Goal: Task Accomplishment & Management: Complete application form

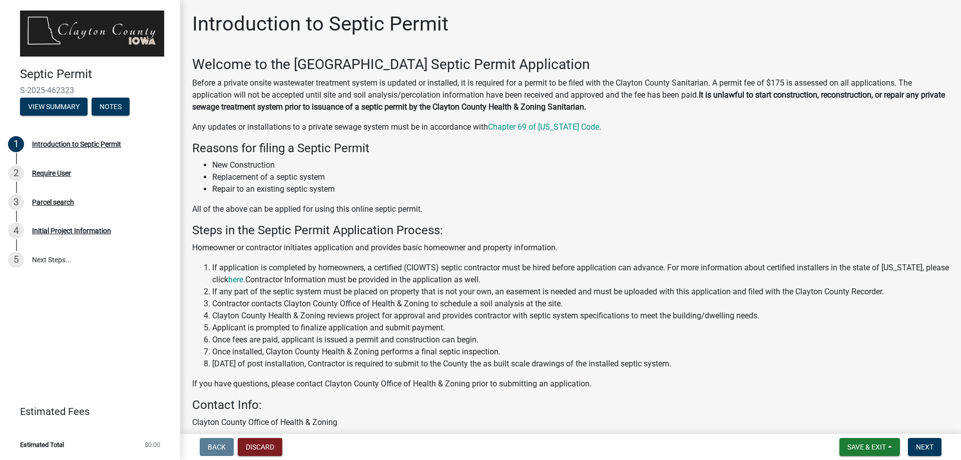
scroll to position [94, 0]
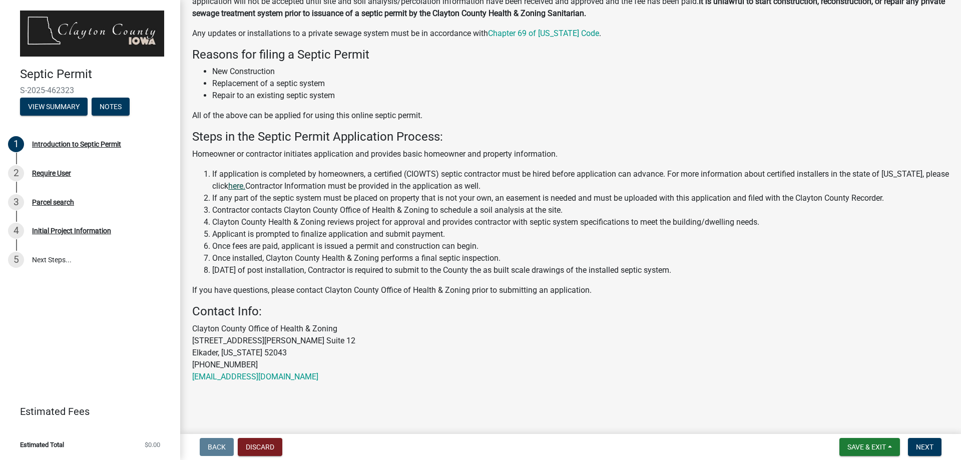
click at [240, 188] on link "here." at bounding box center [236, 186] width 17 height 10
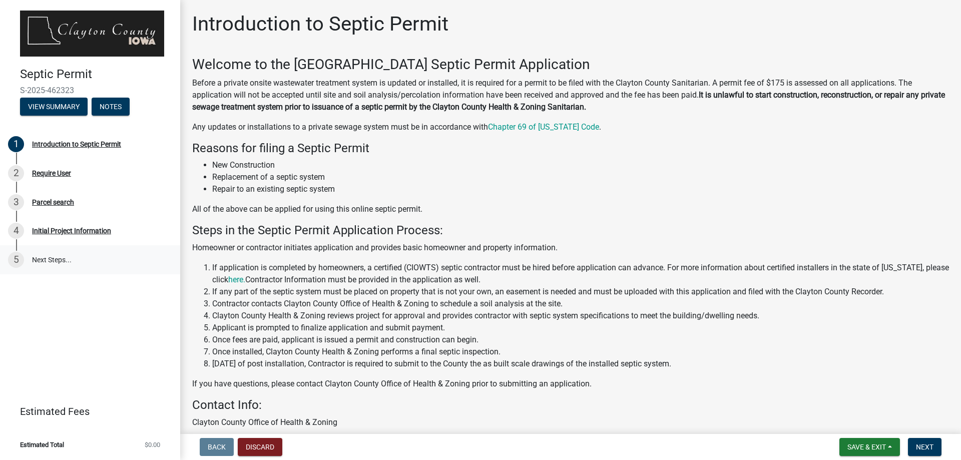
click at [50, 260] on link "5 Next Steps..." at bounding box center [90, 259] width 180 height 29
click at [851, 445] on span "Save & Exit" at bounding box center [866, 447] width 39 height 8
click at [919, 443] on span "Next" at bounding box center [925, 447] width 18 height 8
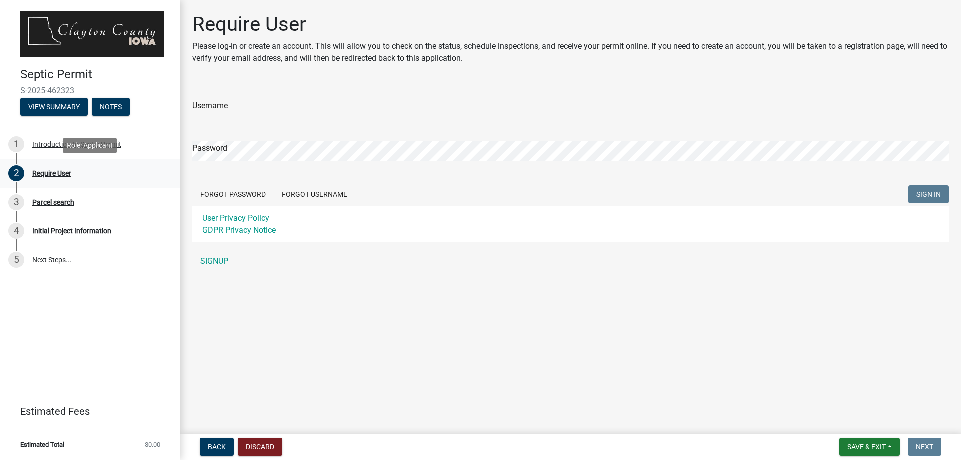
click at [46, 174] on div "Require User" at bounding box center [51, 173] width 39 height 7
click at [63, 106] on button "View Summary" at bounding box center [54, 107] width 68 height 18
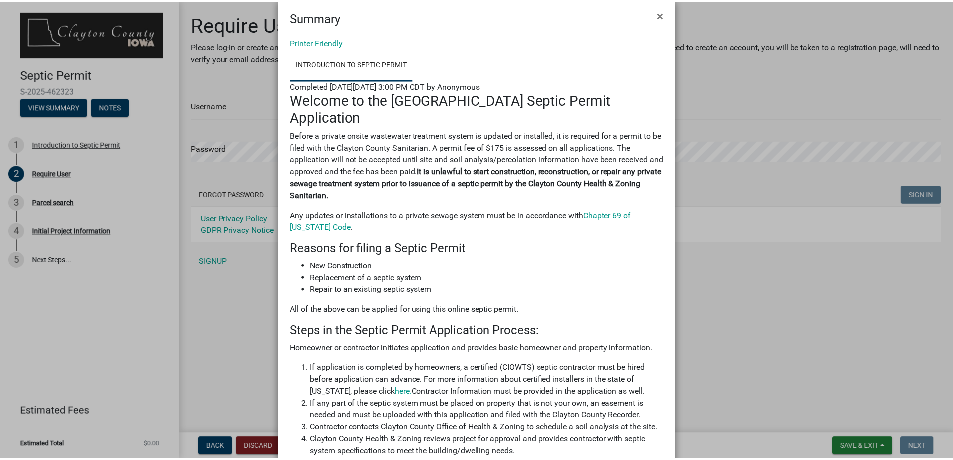
scroll to position [11, 0]
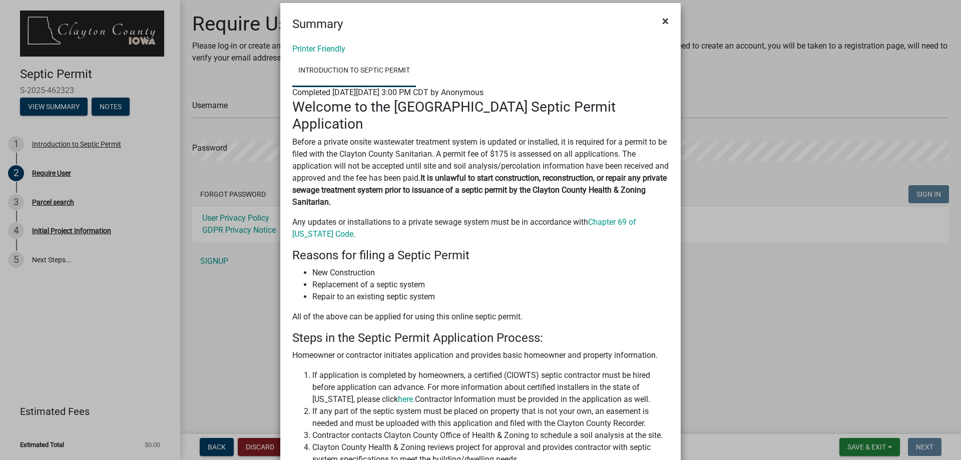
click at [662, 23] on span "×" at bounding box center [665, 21] width 7 height 14
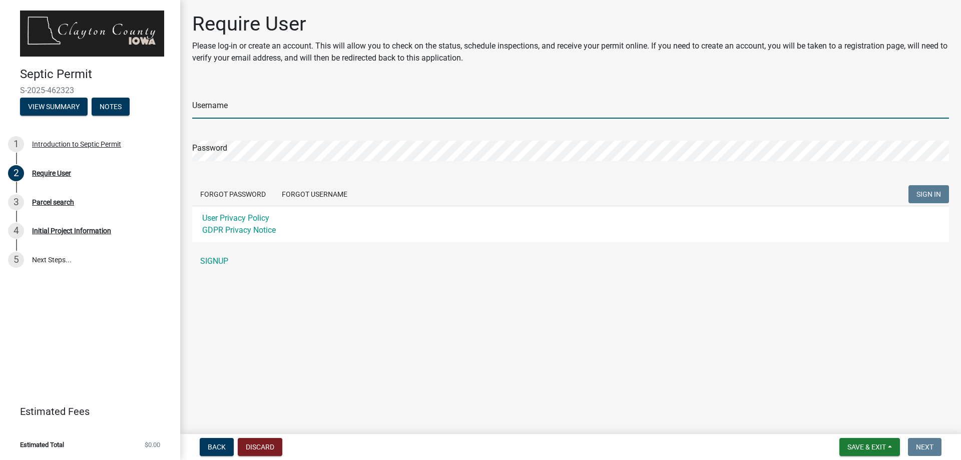
click at [217, 108] on input "Username" at bounding box center [570, 108] width 757 height 21
type input "mjreard1"
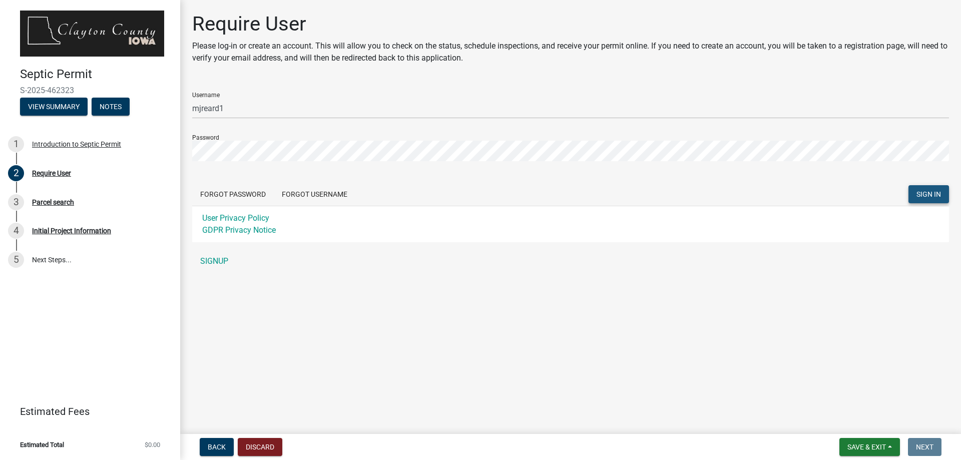
click at [938, 194] on span "SIGN IN" at bounding box center [928, 194] width 25 height 8
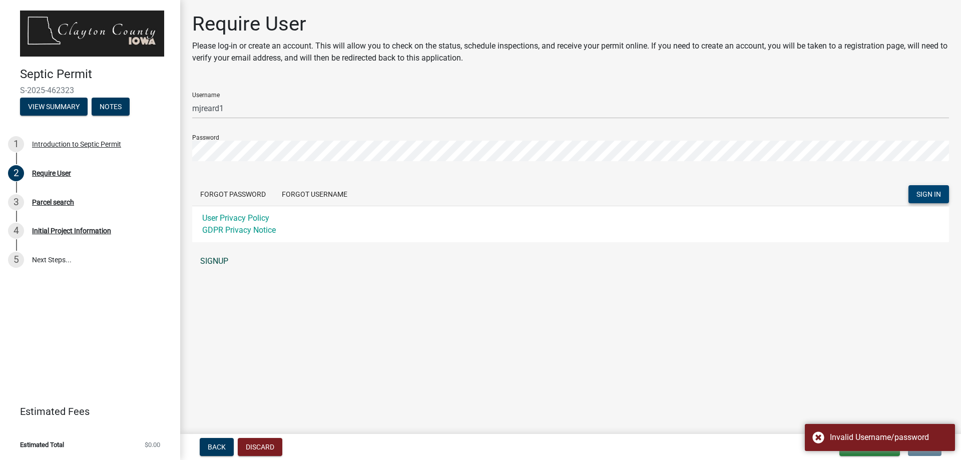
click at [215, 263] on link "SIGNUP" at bounding box center [570, 261] width 757 height 20
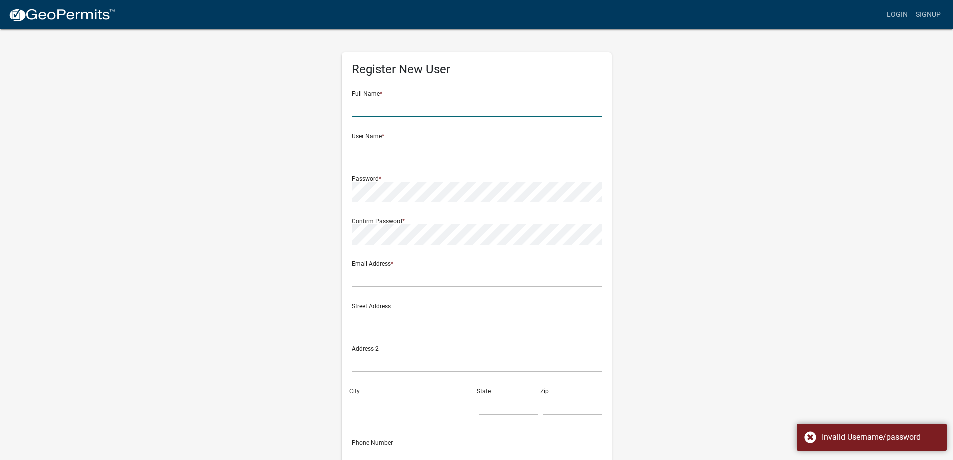
click at [369, 111] on input "text" at bounding box center [477, 107] width 250 height 21
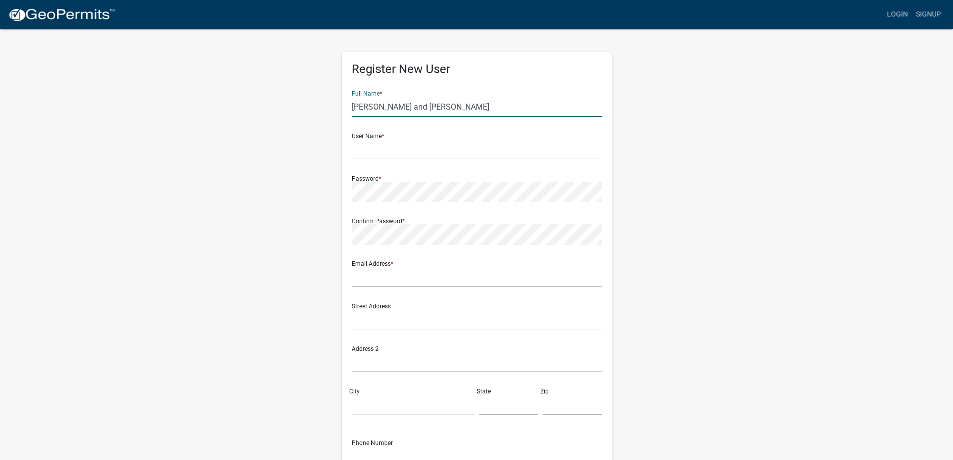
type input "Michael and Dawn Reardon"
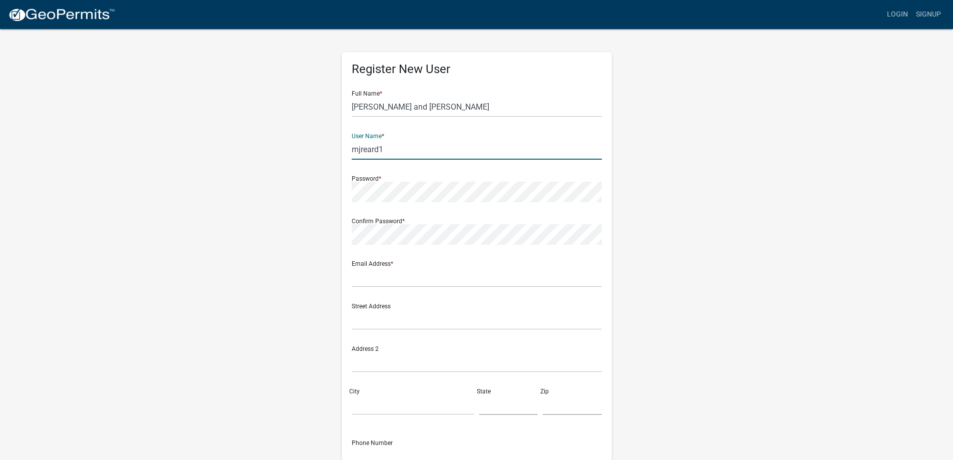
type input "mjreard1"
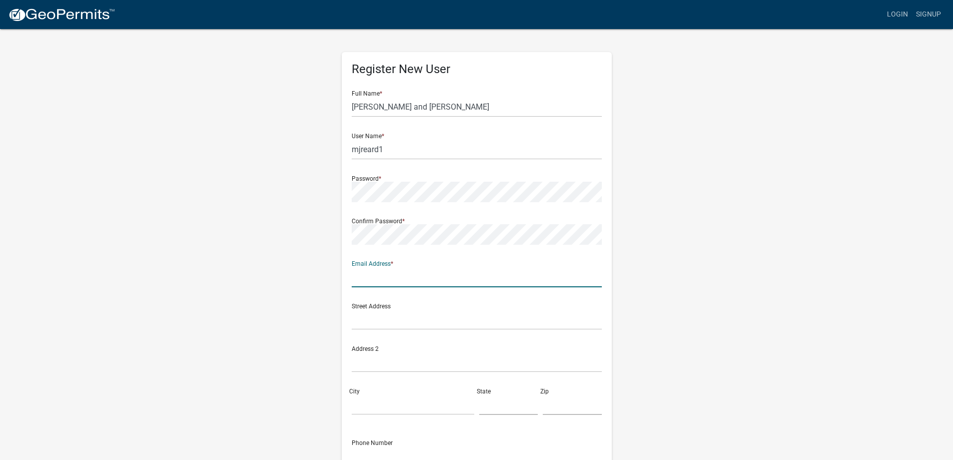
click at [383, 277] on input "text" at bounding box center [477, 277] width 250 height 21
type input "reardon@neitel.net"
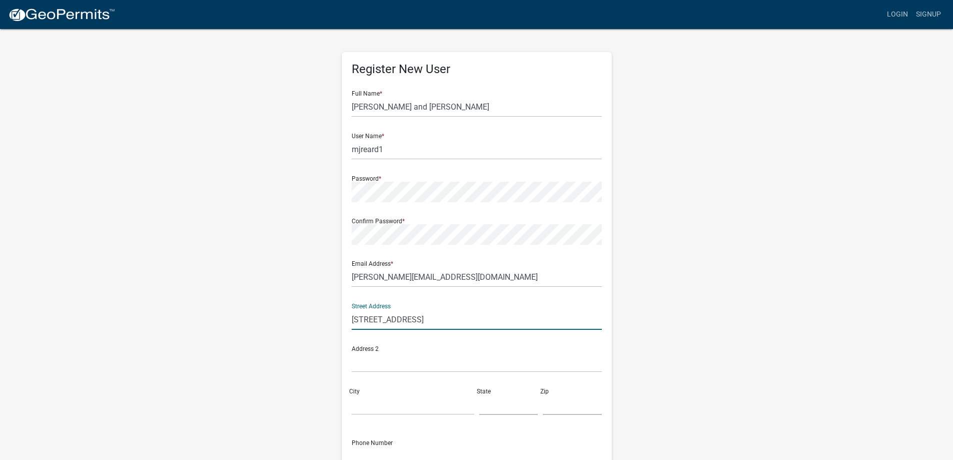
type input "106 N Front Street"
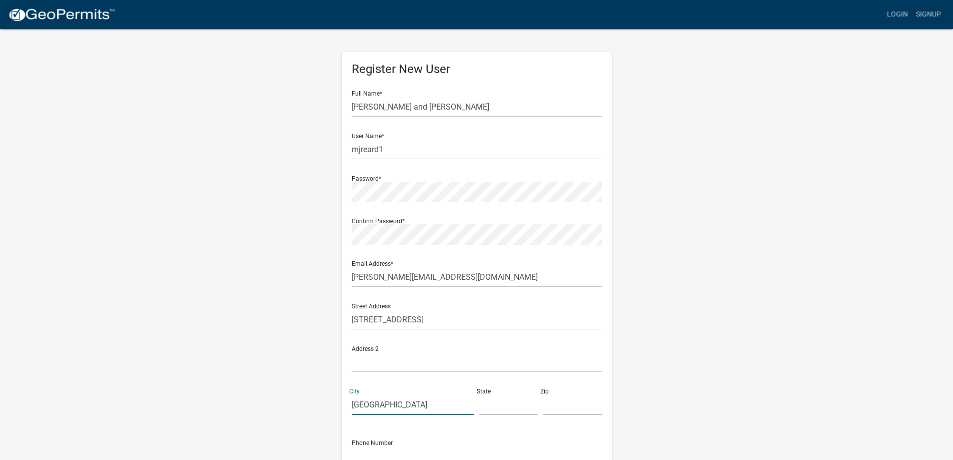
type input "Farmersburg"
type input "IA"
type input "52047"
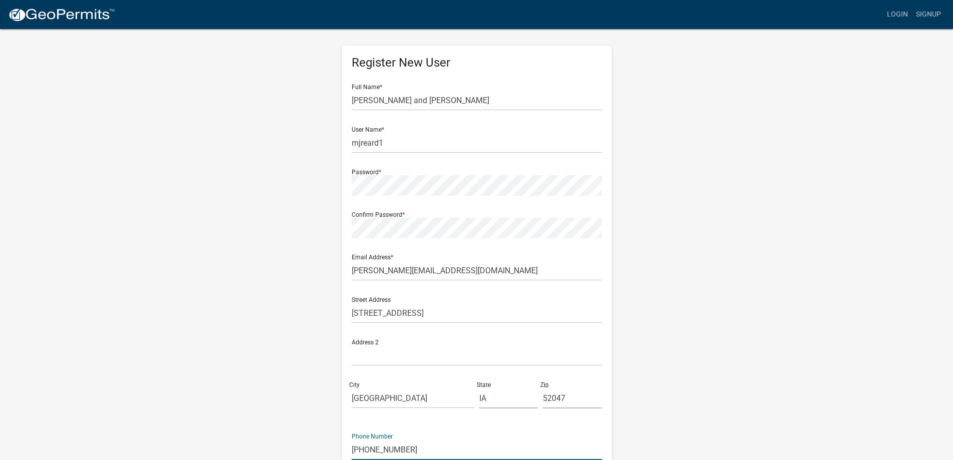
type input "612-358-6955"
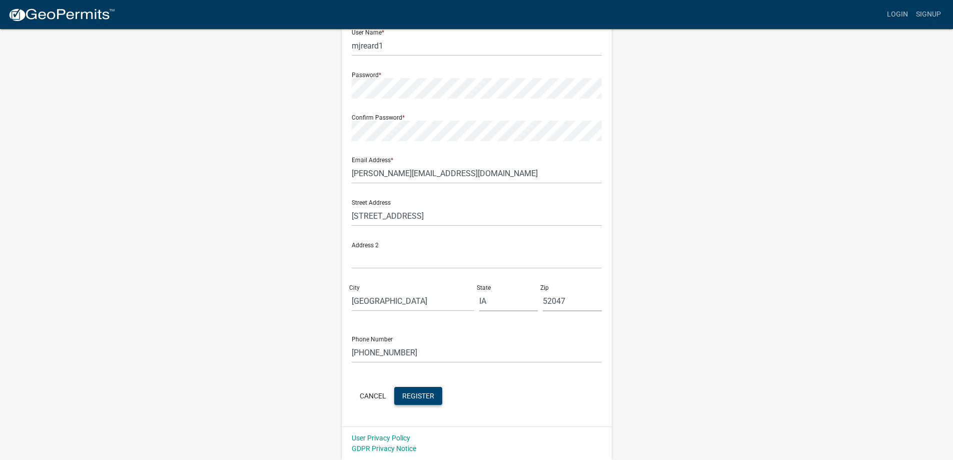
click at [416, 403] on button "Register" at bounding box center [418, 396] width 48 height 18
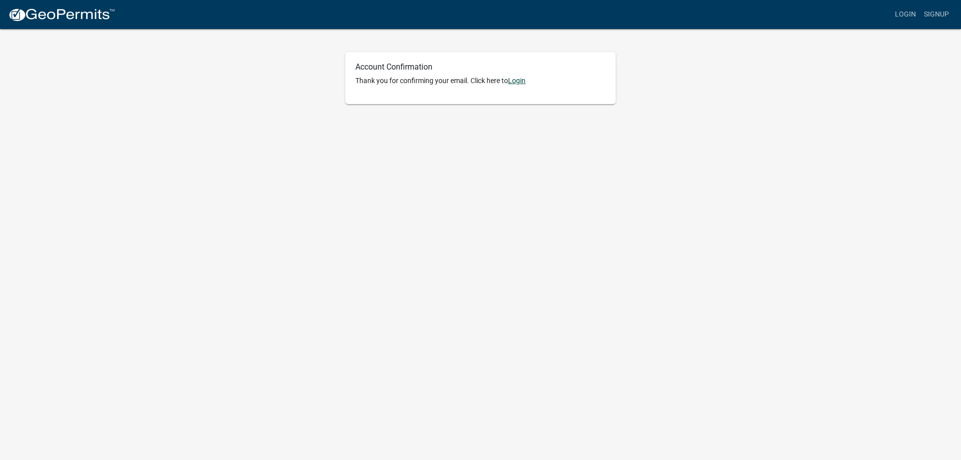
click at [520, 83] on link "Login" at bounding box center [517, 81] width 18 height 8
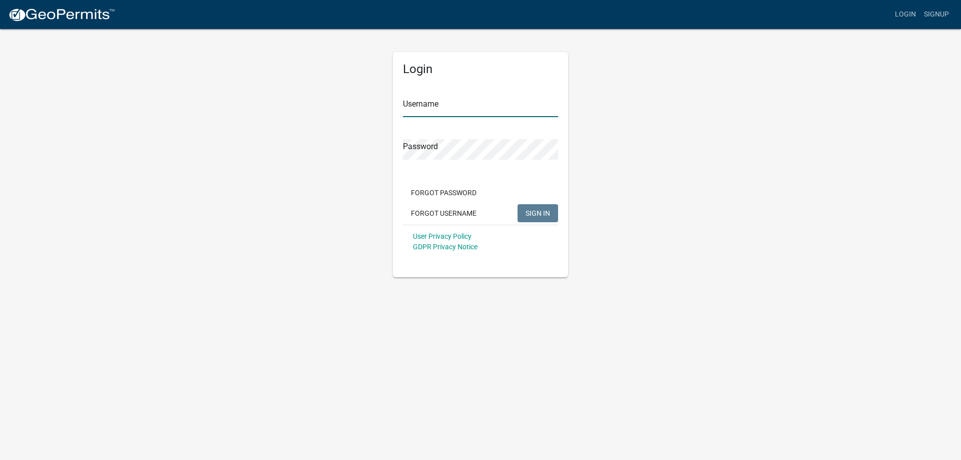
click at [412, 112] on input "Username" at bounding box center [480, 107] width 155 height 21
type input "mjreard1"
click at [539, 211] on span "SIGN IN" at bounding box center [538, 213] width 25 height 8
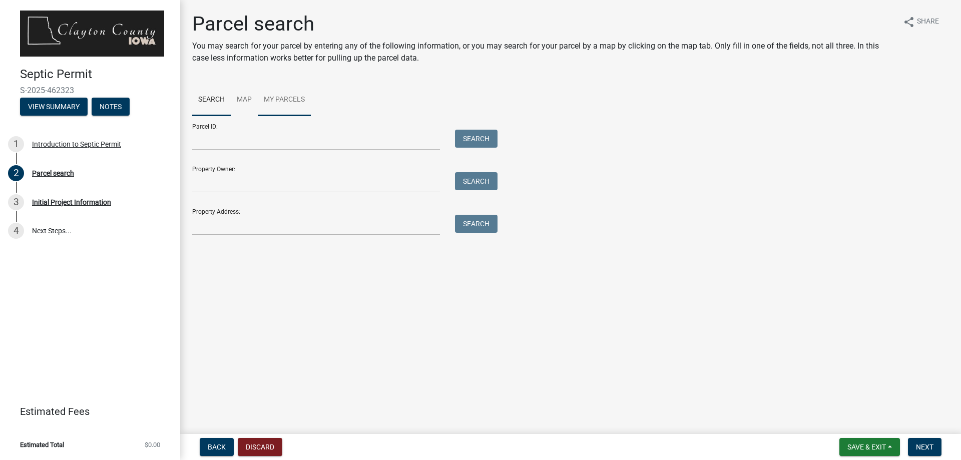
click at [286, 96] on link "My Parcels" at bounding box center [284, 100] width 53 height 32
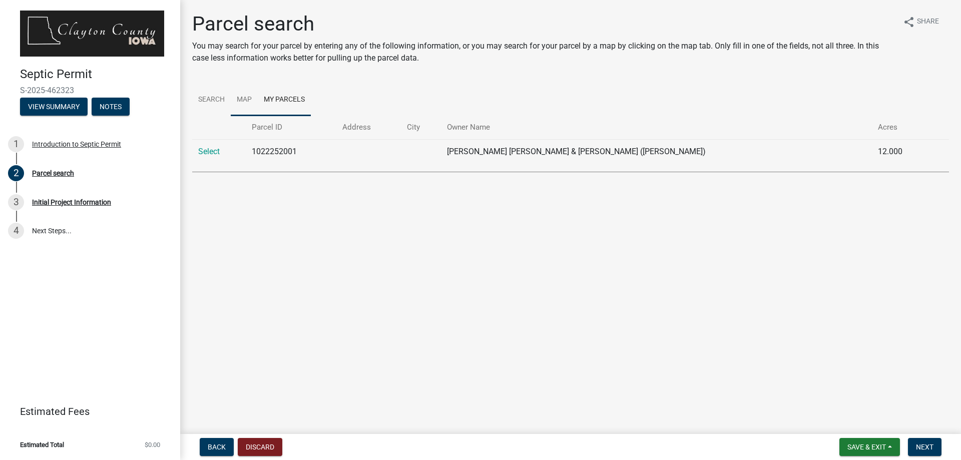
click at [246, 97] on link "Map" at bounding box center [244, 100] width 27 height 32
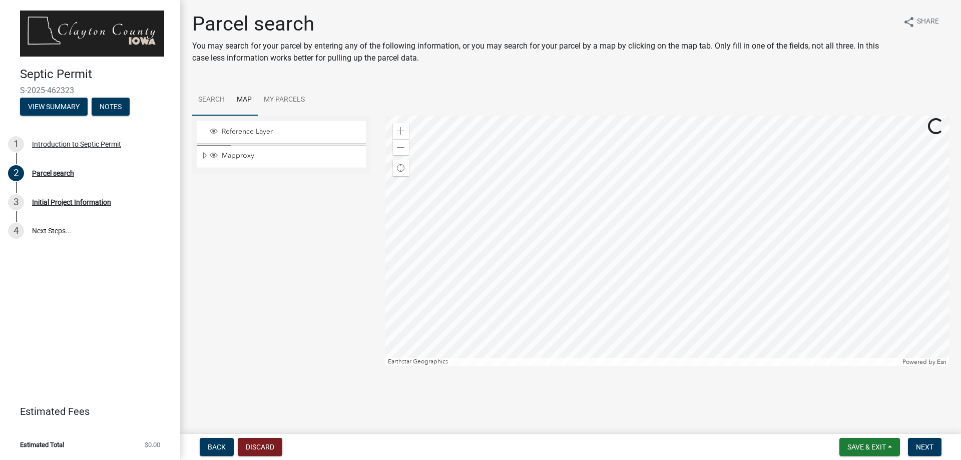
click at [209, 98] on link "Search" at bounding box center [211, 100] width 39 height 32
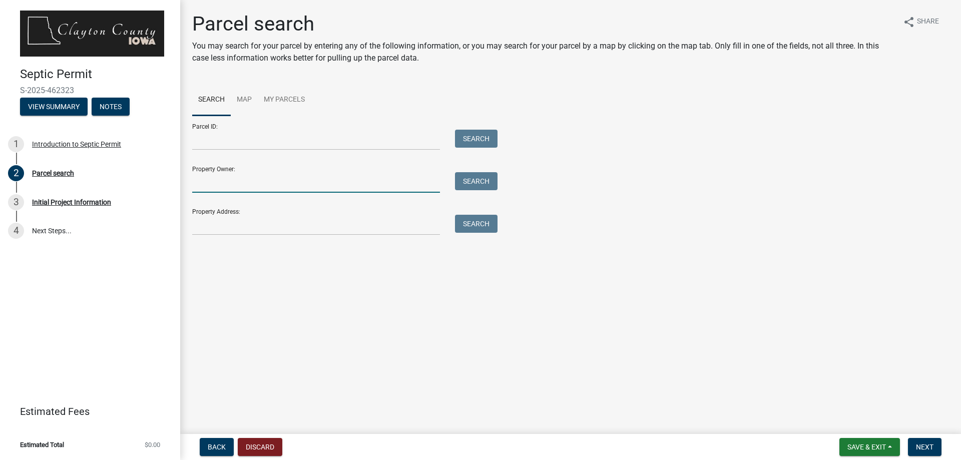
click at [225, 191] on input "Property Owner:" at bounding box center [316, 182] width 248 height 21
type input "Michael Reardon"
click at [465, 182] on button "Search" at bounding box center [476, 181] width 43 height 18
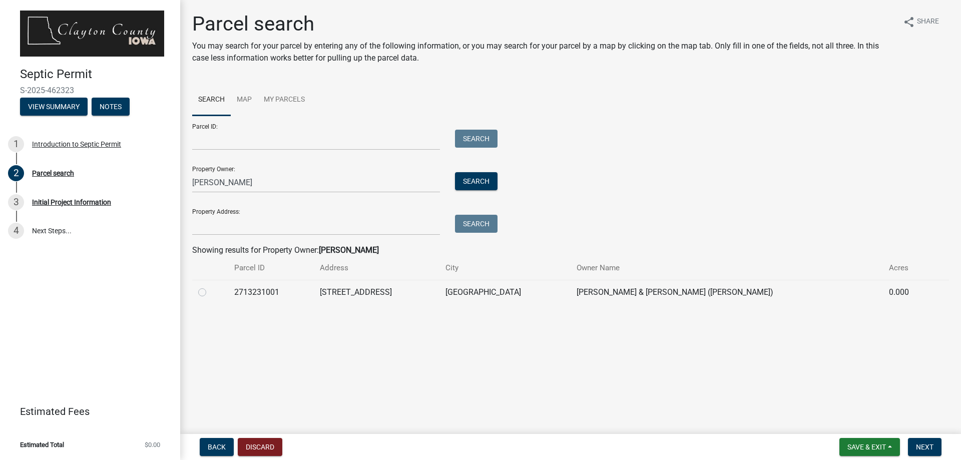
click at [210, 286] on label at bounding box center [210, 286] width 0 height 0
click at [210, 291] on input "radio" at bounding box center [213, 289] width 7 height 7
radio input "true"
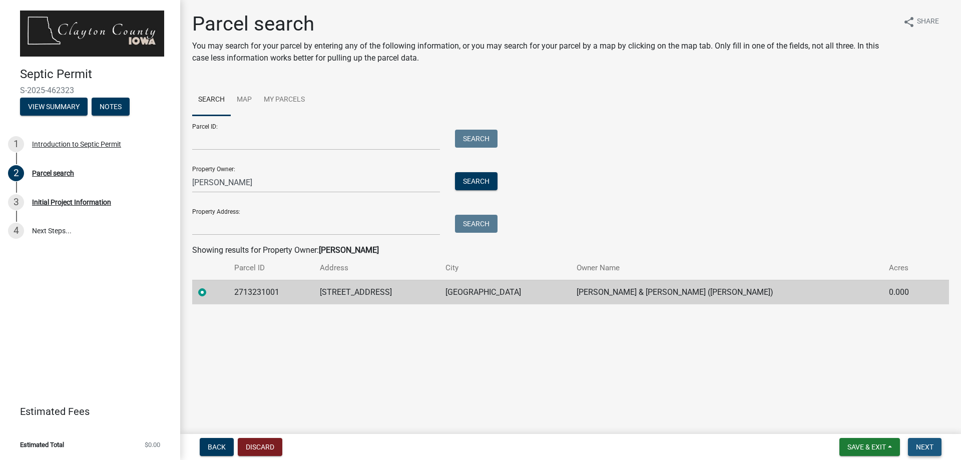
click at [927, 451] on button "Next" at bounding box center [925, 447] width 34 height 18
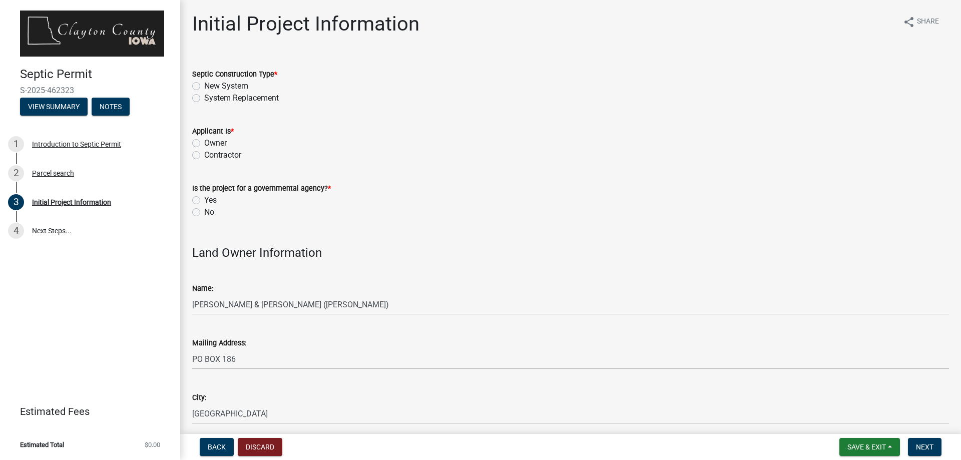
click at [204, 84] on label "New System" at bounding box center [226, 86] width 44 height 12
click at [204, 84] on input "New System" at bounding box center [207, 83] width 7 height 7
radio input "true"
click at [204, 142] on label "Owner" at bounding box center [215, 143] width 23 height 12
click at [204, 142] on input "Owner" at bounding box center [207, 140] width 7 height 7
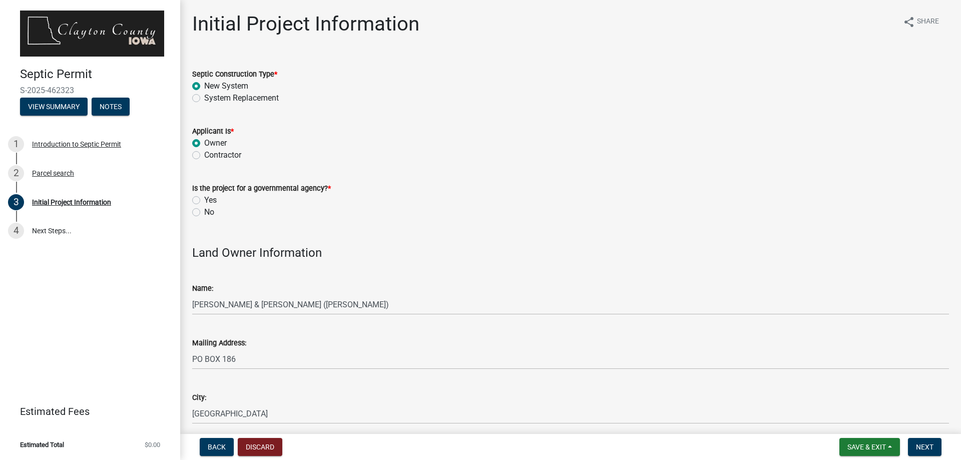
radio input "true"
click at [204, 214] on label "No" at bounding box center [209, 212] width 10 height 12
click at [204, 213] on input "No" at bounding box center [207, 209] width 7 height 7
radio input "true"
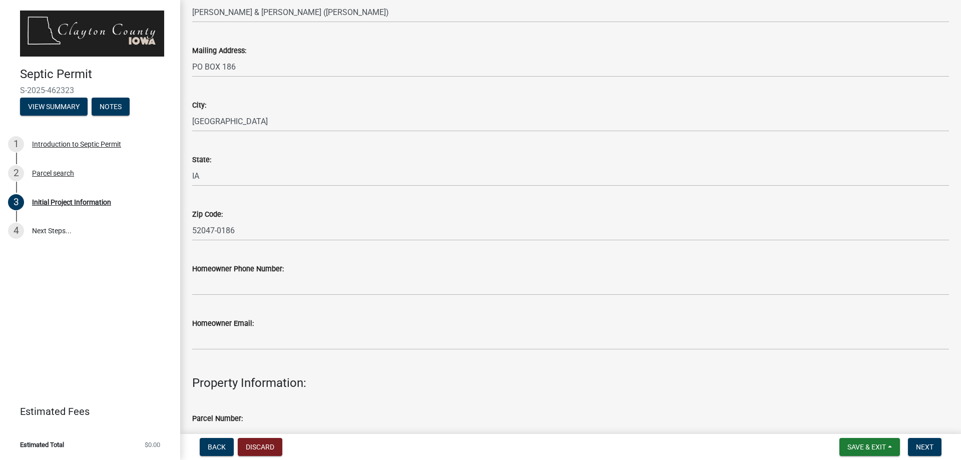
scroll to position [350, 0]
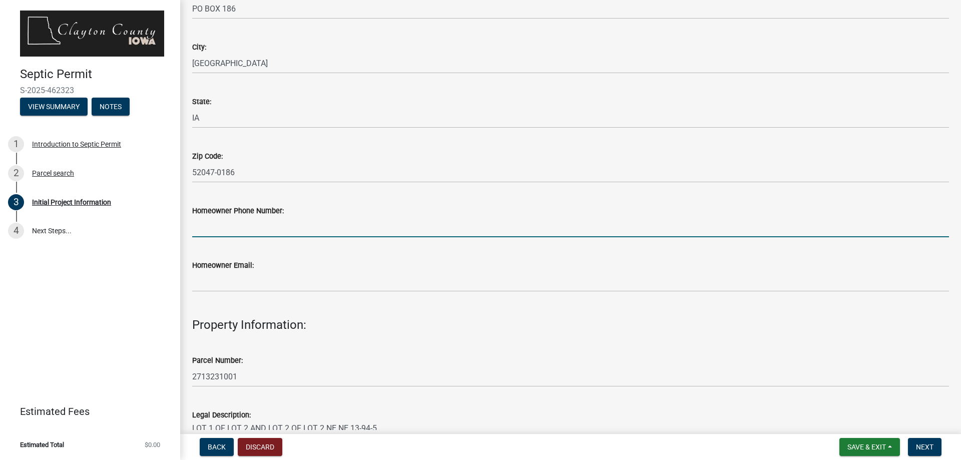
click at [238, 223] on input "Homeowner Phone Number:" at bounding box center [570, 227] width 757 height 21
type input "612-358-6955"
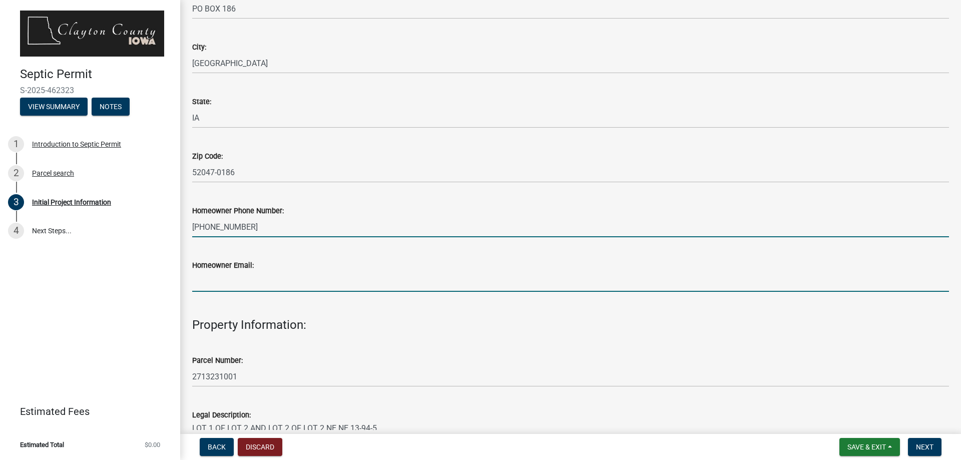
click at [246, 290] on input "Homeowner Email:" at bounding box center [570, 281] width 757 height 21
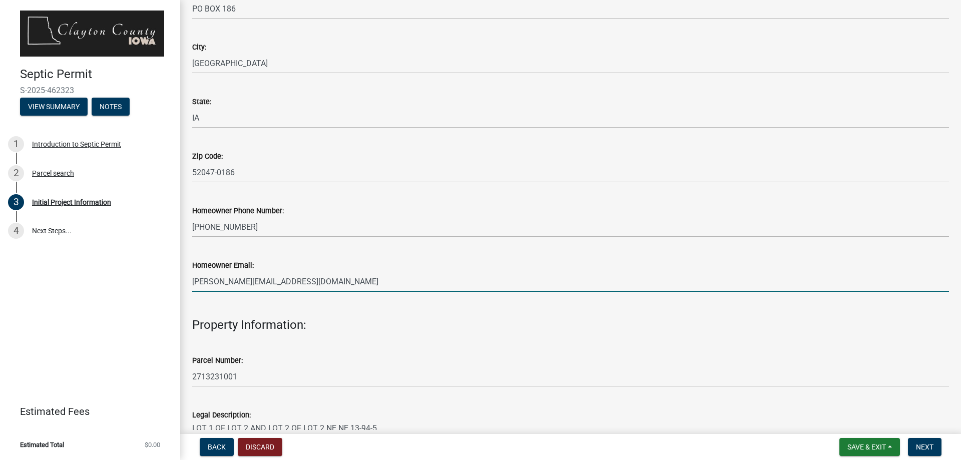
type input "reardon@neitel.net"
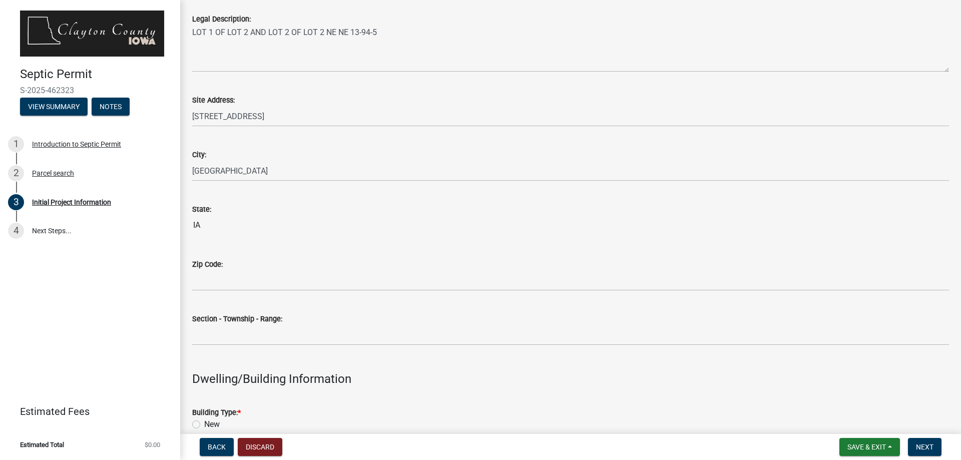
scroll to position [751, 0]
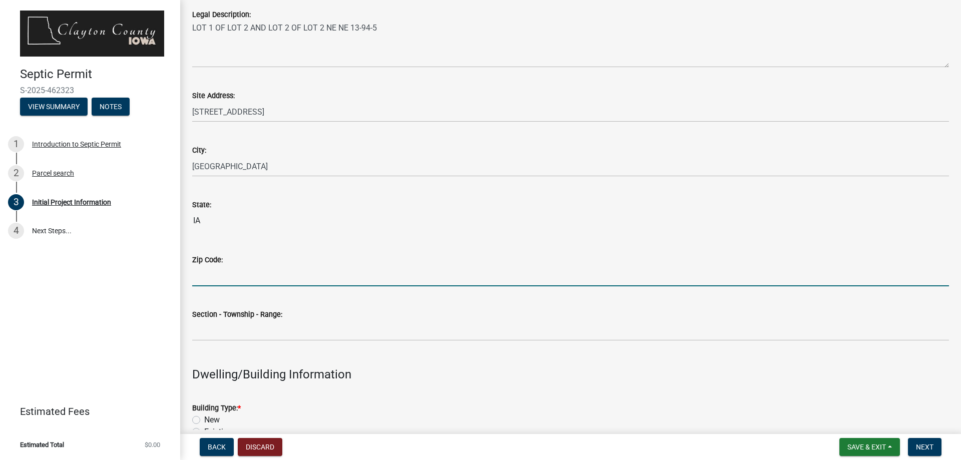
click at [215, 282] on input "Zip Code:" at bounding box center [570, 276] width 757 height 21
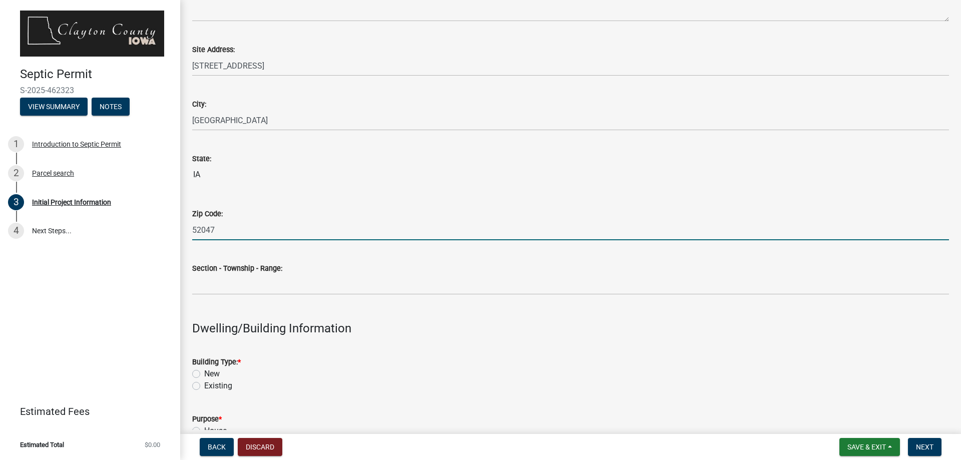
scroll to position [901, 0]
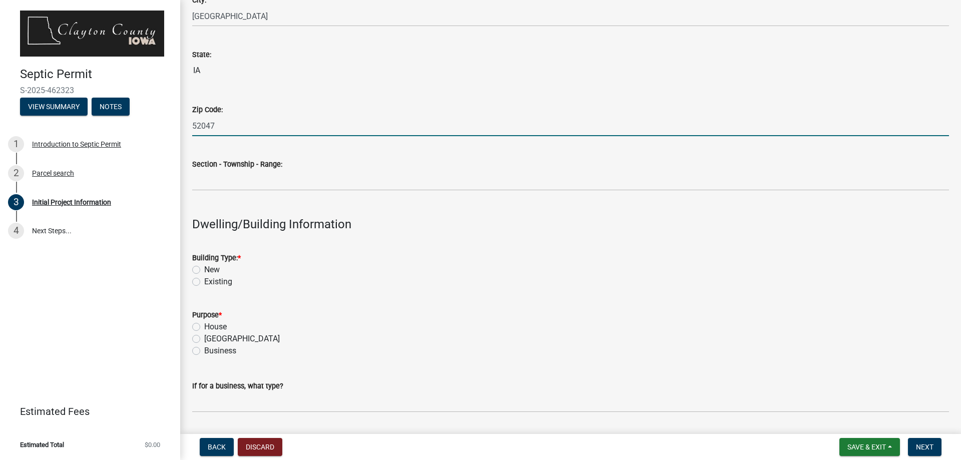
type input "52047"
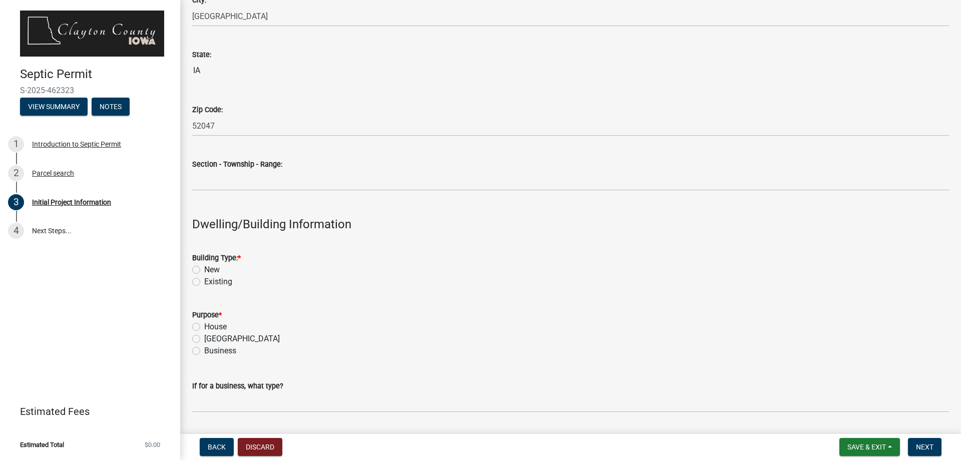
click at [204, 282] on label "Existing" at bounding box center [218, 282] width 28 height 12
click at [204, 282] on input "Existing" at bounding box center [207, 279] width 7 height 7
radio input "true"
click at [204, 327] on label "House" at bounding box center [215, 327] width 23 height 12
click at [204, 327] on input "House" at bounding box center [207, 324] width 7 height 7
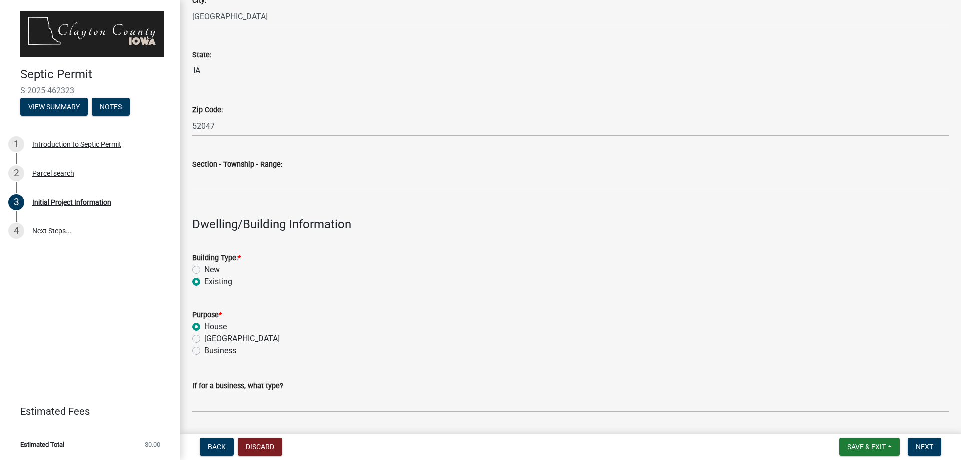
radio input "true"
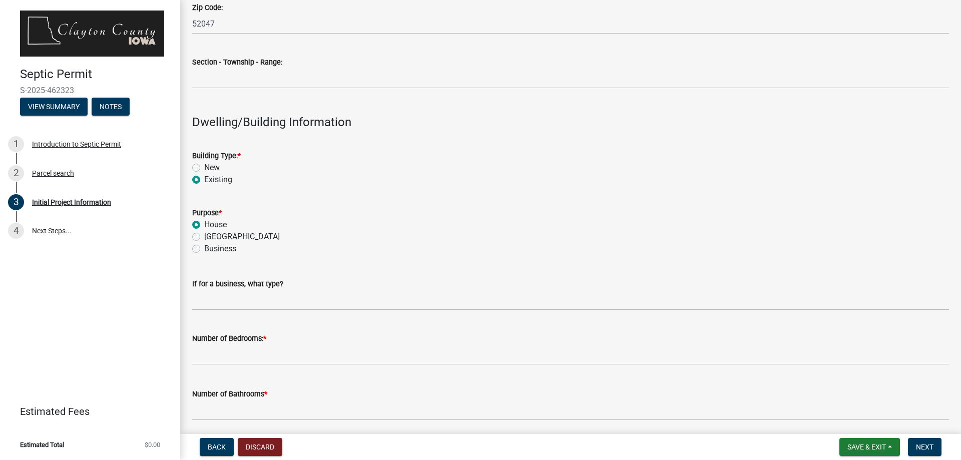
scroll to position [1051, 0]
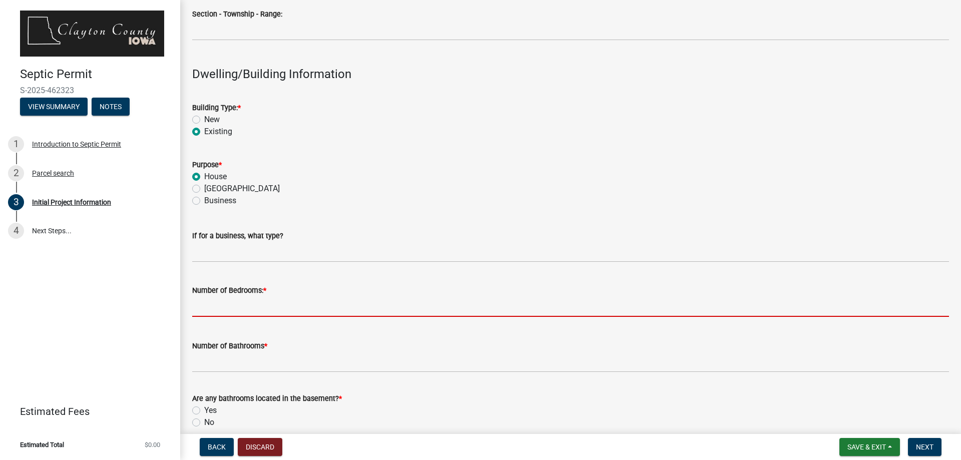
click at [197, 311] on input "text" at bounding box center [570, 306] width 757 height 21
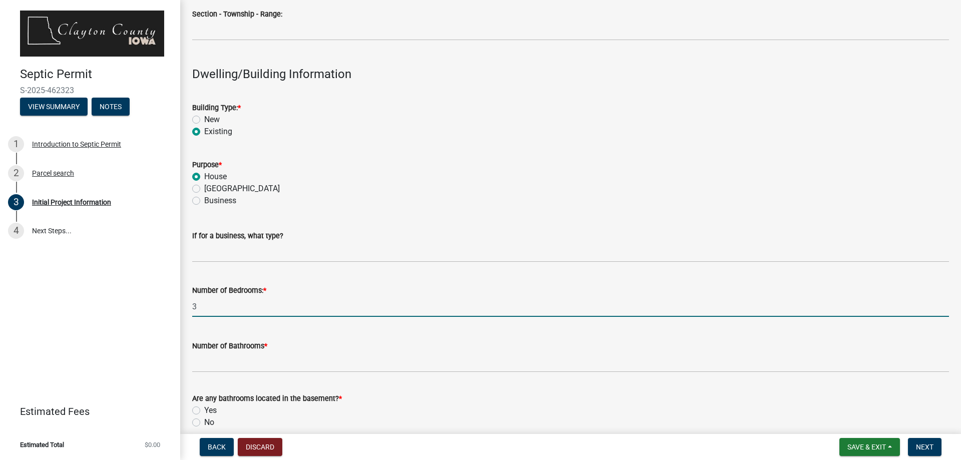
type input "3"
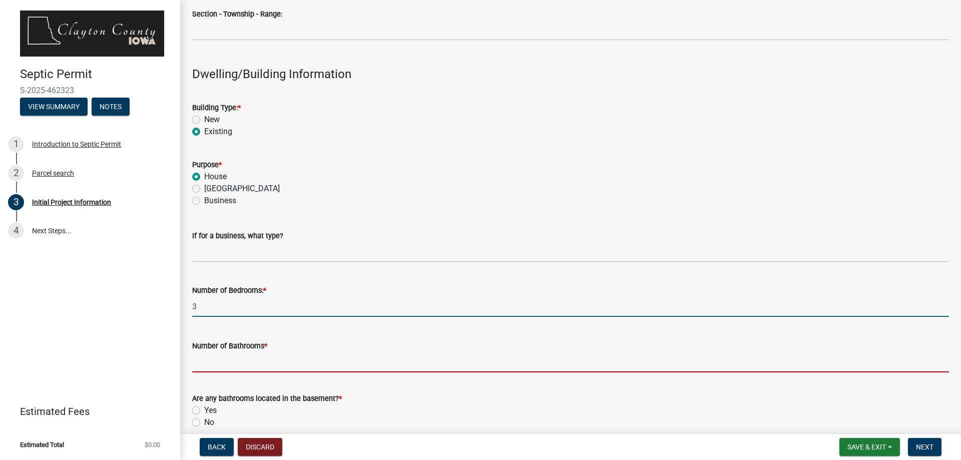
click at [238, 363] on input "Number of Bathrooms *" at bounding box center [570, 362] width 757 height 21
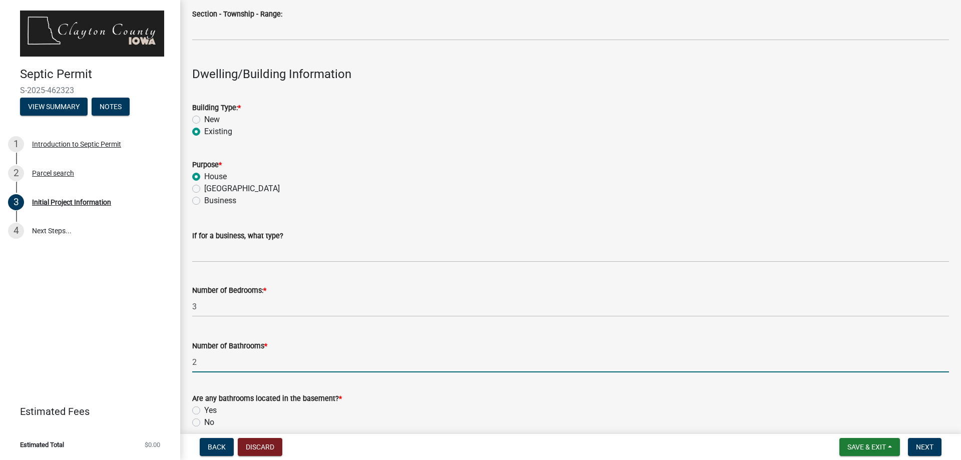
type input "2"
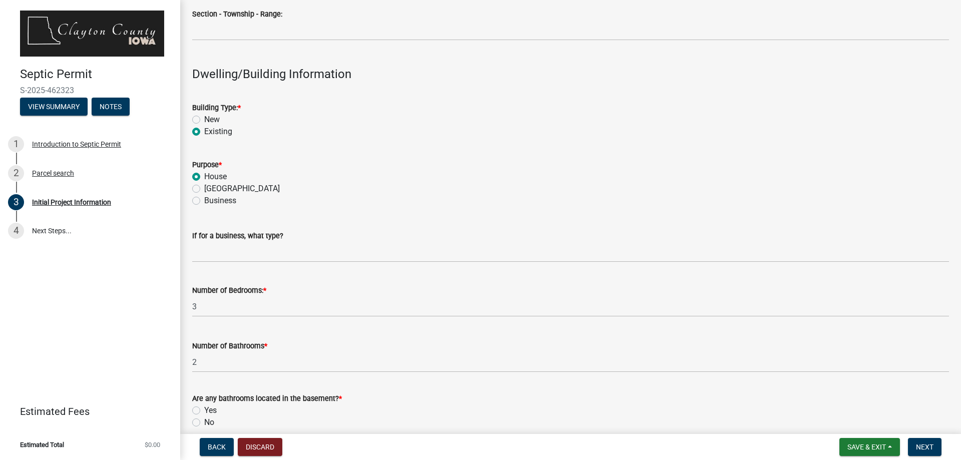
click at [204, 424] on label "No" at bounding box center [209, 422] width 10 height 12
click at [204, 423] on input "No" at bounding box center [207, 419] width 7 height 7
radio input "true"
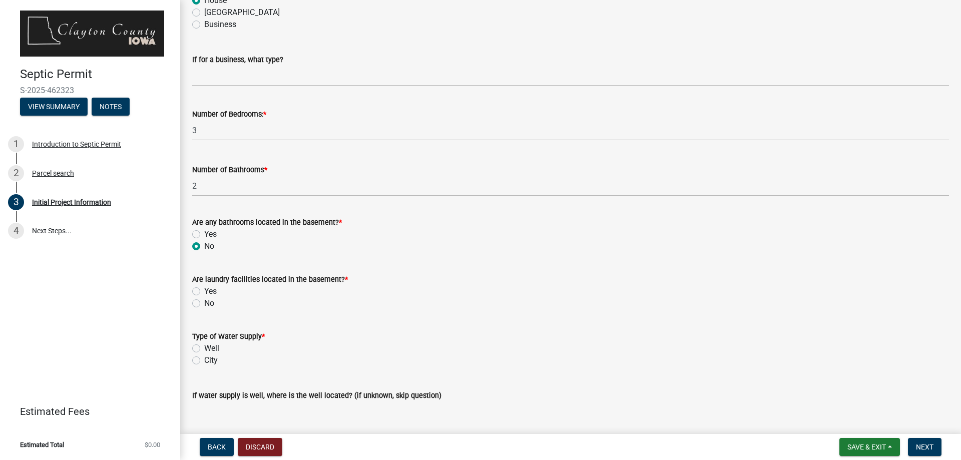
scroll to position [1251, 0]
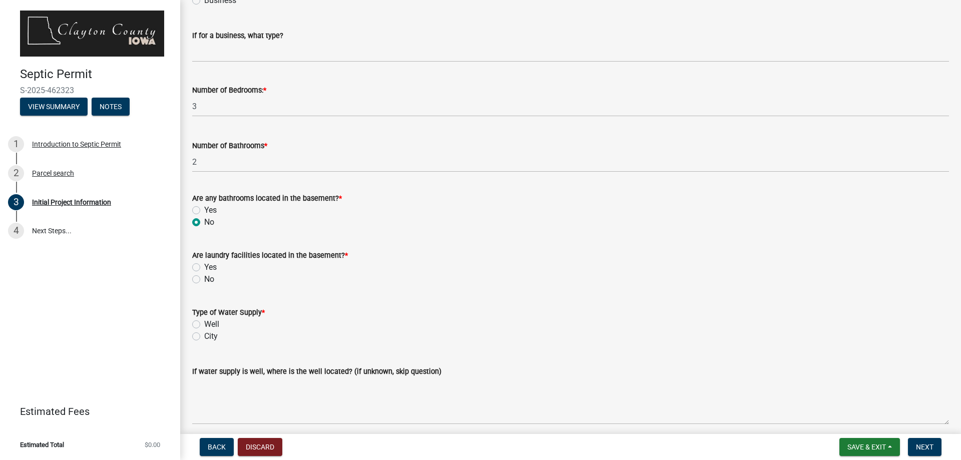
click at [204, 280] on label "No" at bounding box center [209, 279] width 10 height 12
click at [204, 280] on input "No" at bounding box center [207, 276] width 7 height 7
radio input "true"
click at [204, 335] on label "City" at bounding box center [211, 336] width 14 height 12
click at [204, 335] on input "City" at bounding box center [207, 333] width 7 height 7
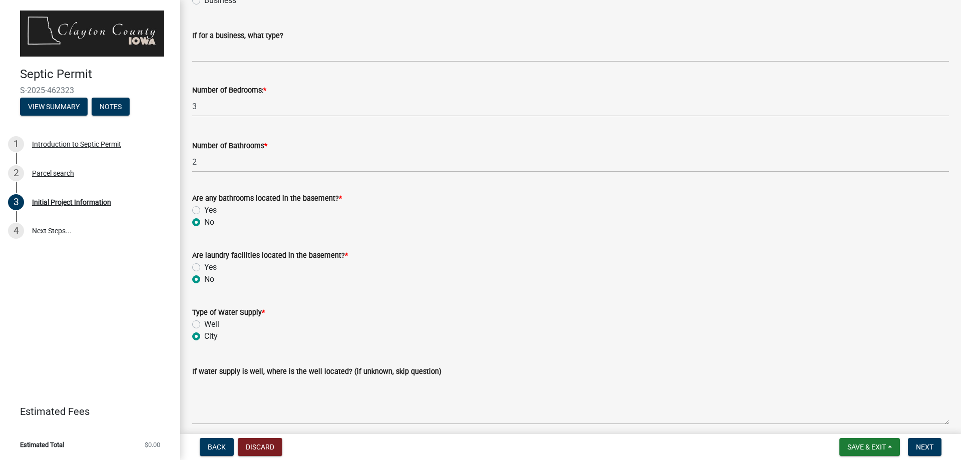
radio input "true"
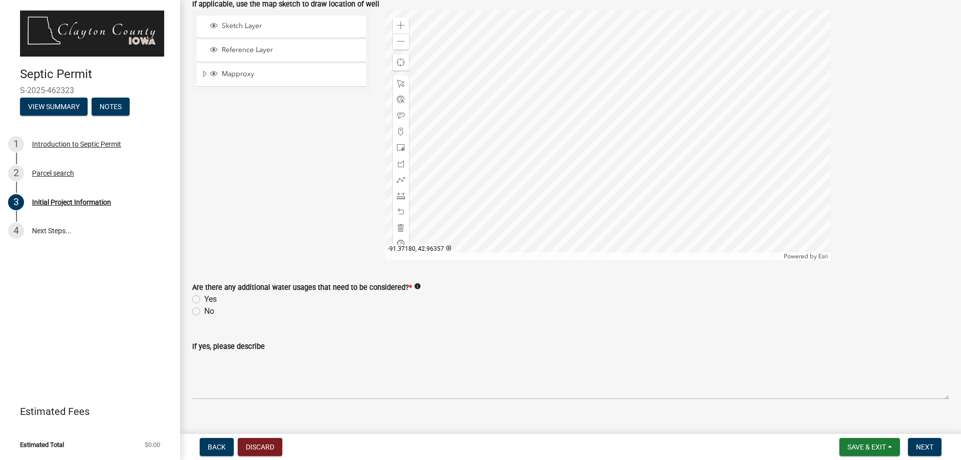
scroll to position [1714, 0]
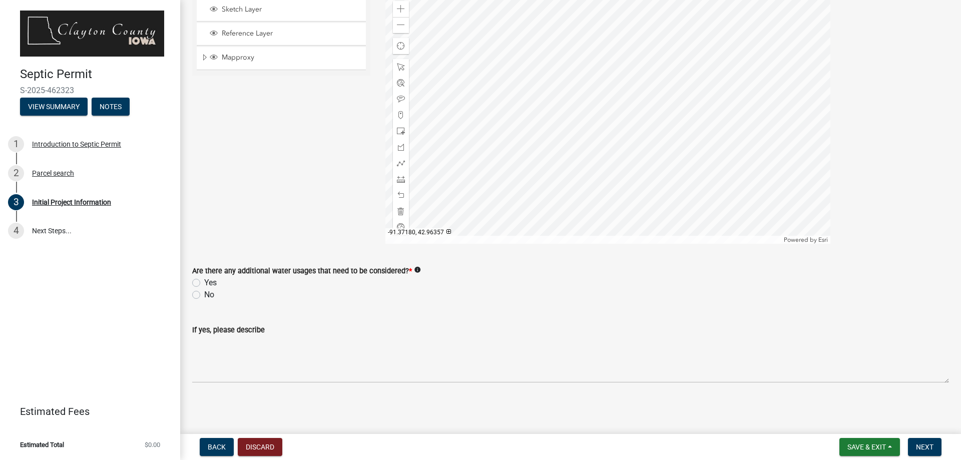
click at [204, 295] on label "No" at bounding box center [209, 295] width 10 height 12
click at [204, 295] on input "No" at bounding box center [207, 292] width 7 height 7
radio input "true"
click at [917, 444] on span "Next" at bounding box center [925, 447] width 18 height 8
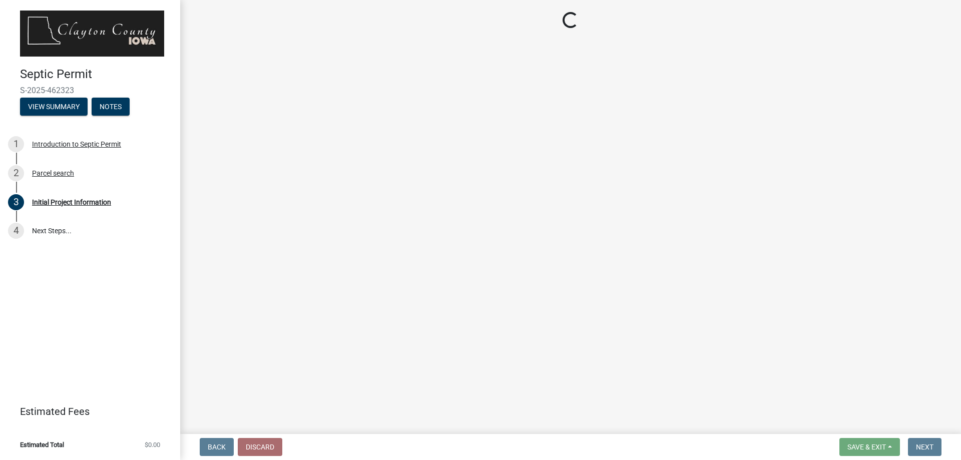
scroll to position [0, 0]
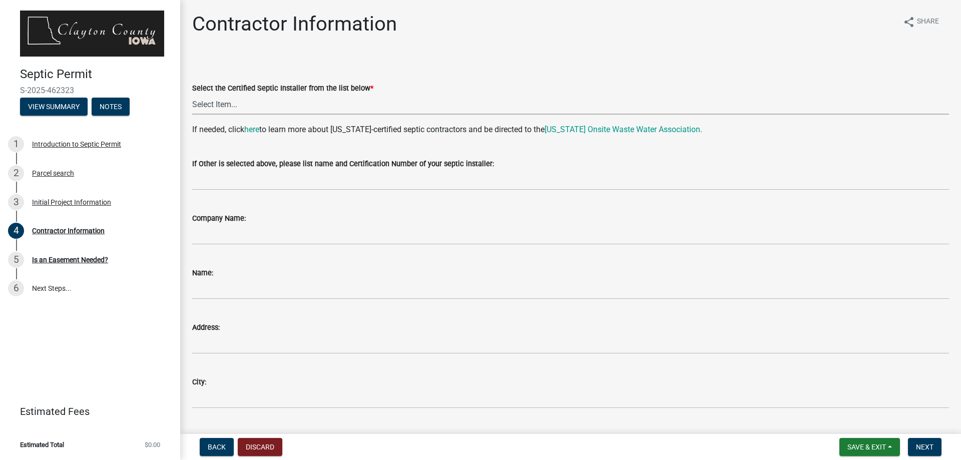
click at [222, 106] on select "Select Item... John Bonart |CIOWTS ID#509990 M. B. Construction | Mark Bries | …" at bounding box center [570, 104] width 757 height 21
click at [192, 94] on select "Select Item... John Bonart |CIOWTS ID#509990 M. B. Construction | Mark Bries | …" at bounding box center [570, 104] width 757 height 21
select select "02ea8e49-5b87-46e3-81d7-1e3e9c8b1a43"
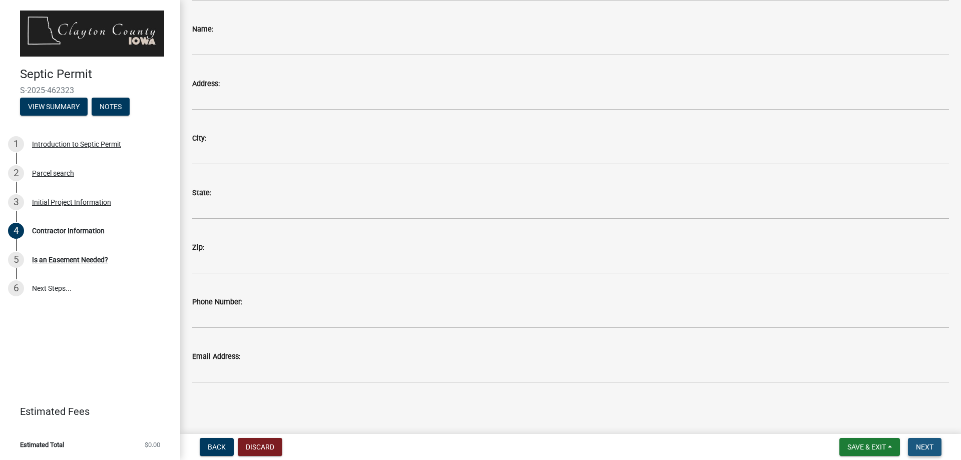
click at [923, 447] on span "Next" at bounding box center [925, 447] width 18 height 8
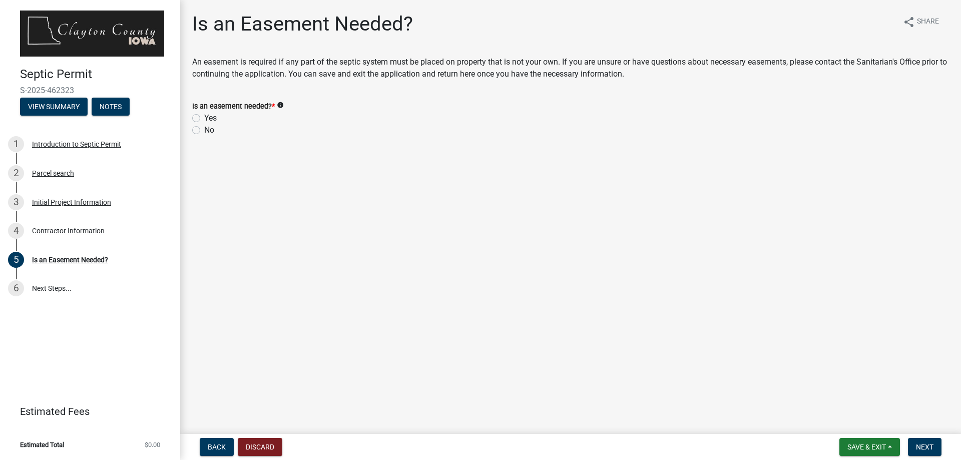
click at [204, 132] on label "No" at bounding box center [209, 130] width 10 height 12
click at [204, 131] on input "No" at bounding box center [207, 127] width 7 height 7
radio input "true"
click at [918, 447] on span "Next" at bounding box center [925, 447] width 18 height 8
